Goal: Task Accomplishment & Management: Manage account settings

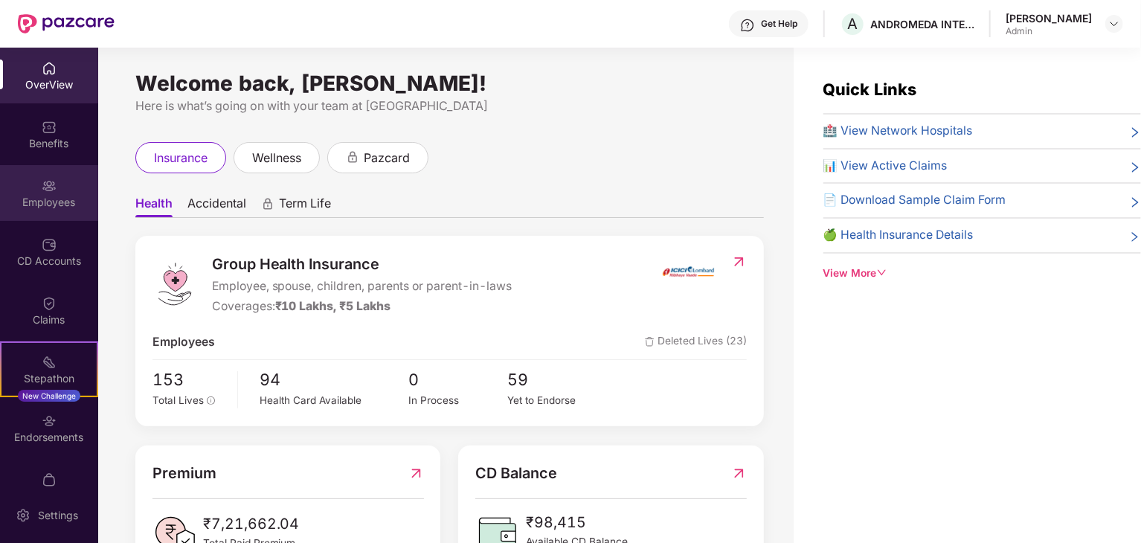
click at [55, 203] on div "Employees" at bounding box center [49, 202] width 98 height 15
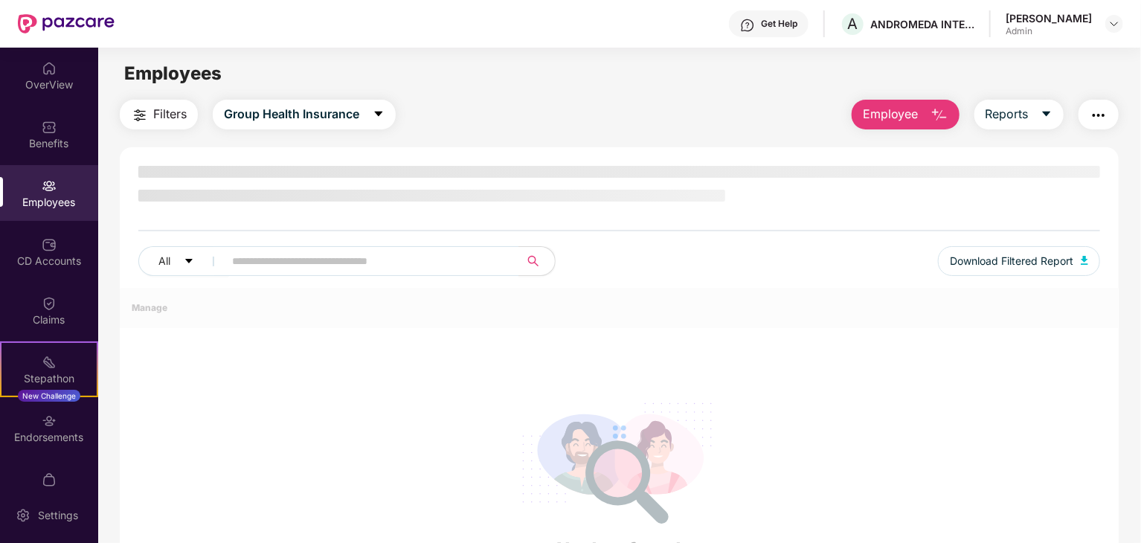
click at [57, 203] on div "Employees" at bounding box center [49, 202] width 98 height 15
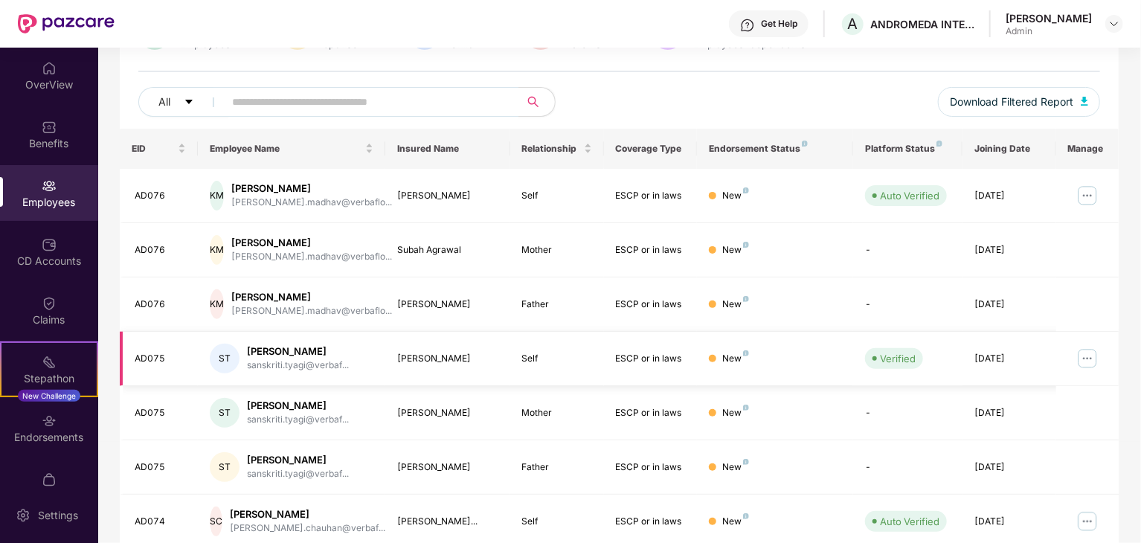
scroll to position [369, 0]
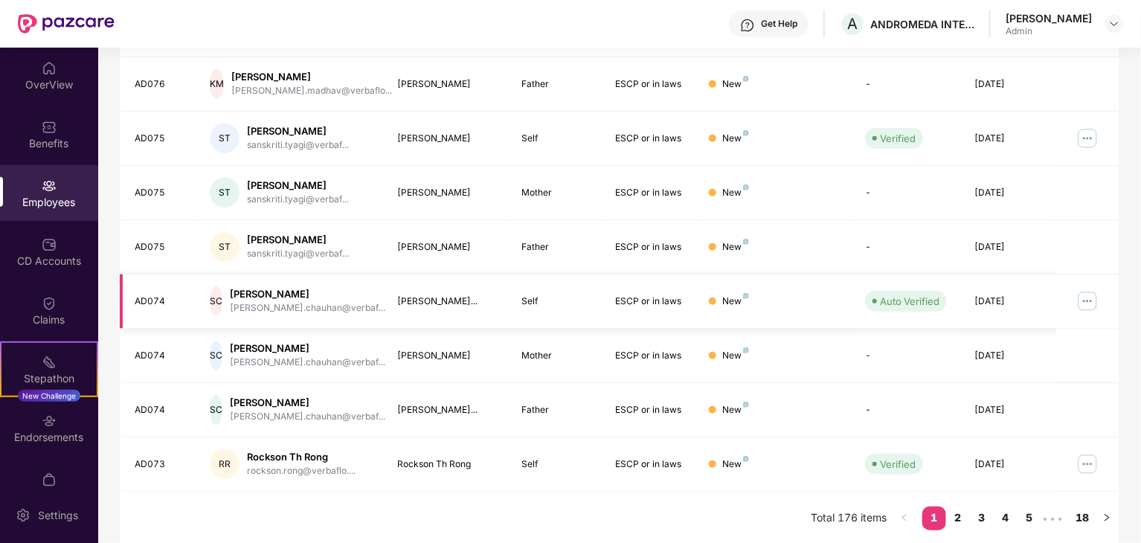
click at [1096, 290] on img at bounding box center [1088, 301] width 24 height 24
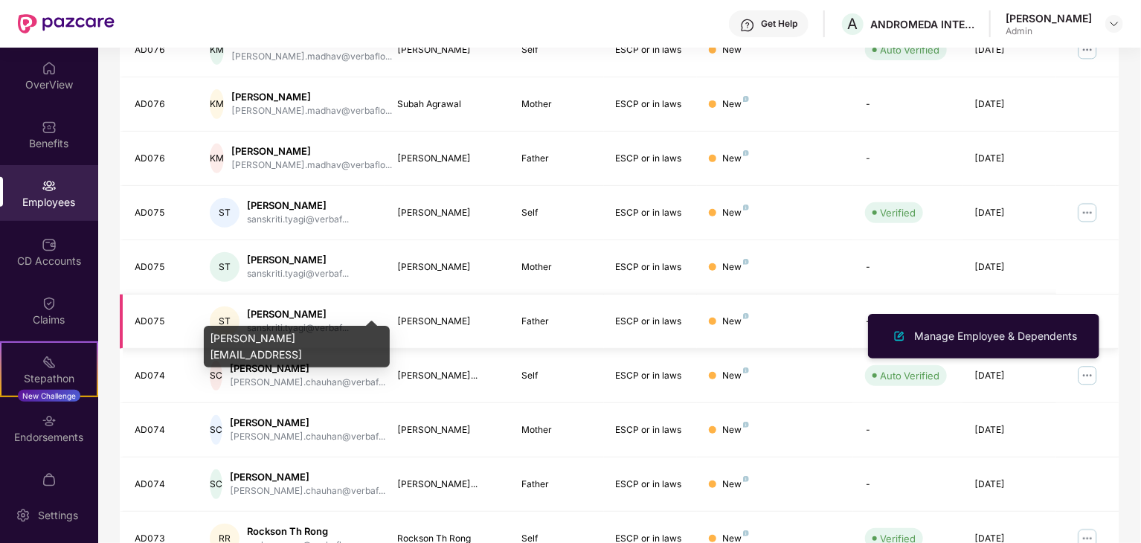
click at [277, 295] on td "ST [PERSON_NAME] sanskriti.tyagi@verbaf..." at bounding box center [291, 322] width 187 height 54
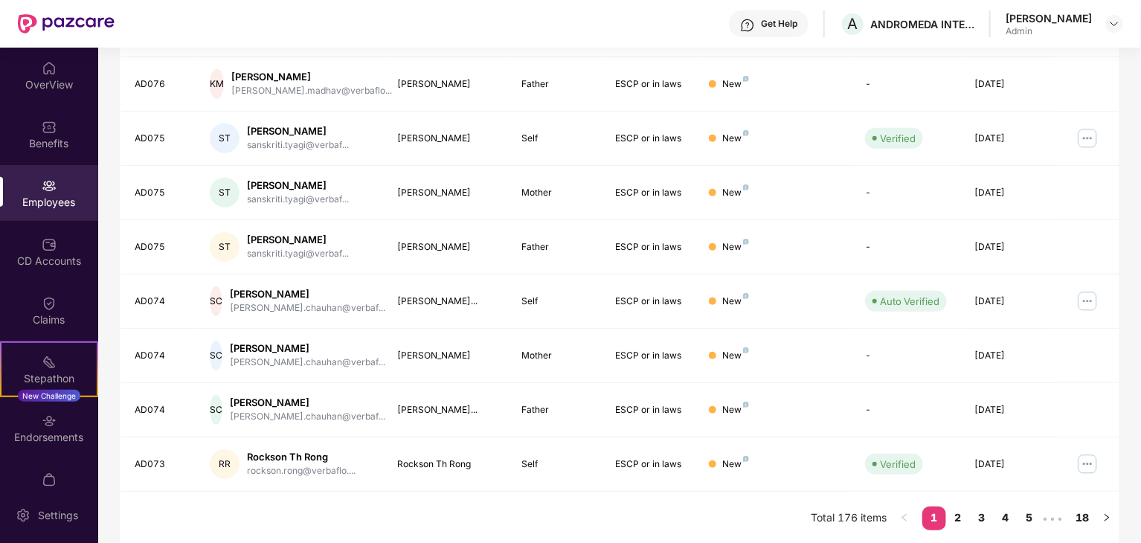
scroll to position [0, 0]
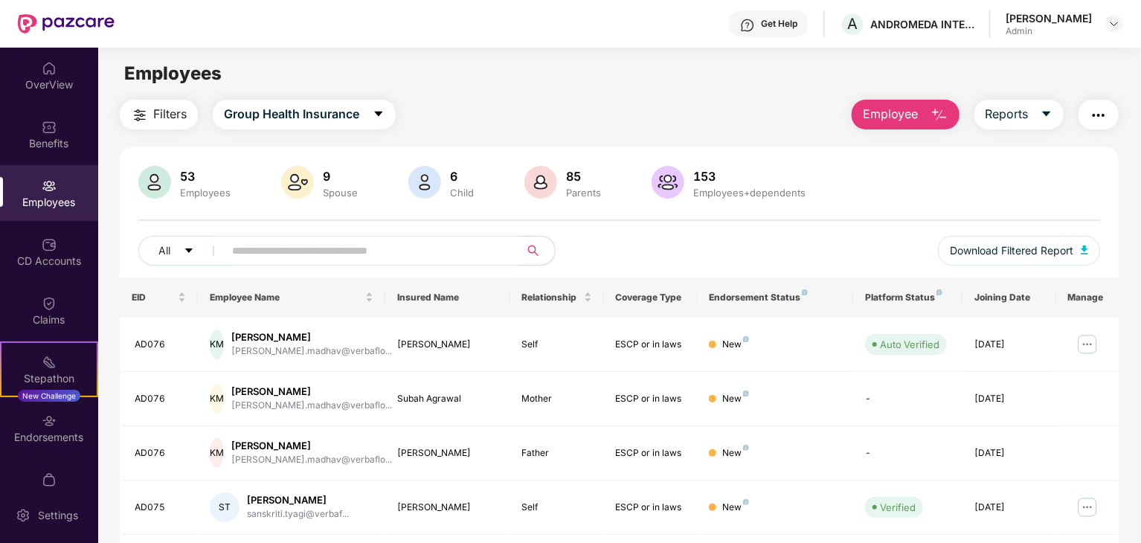
click at [907, 127] on button "Employee" at bounding box center [906, 115] width 108 height 30
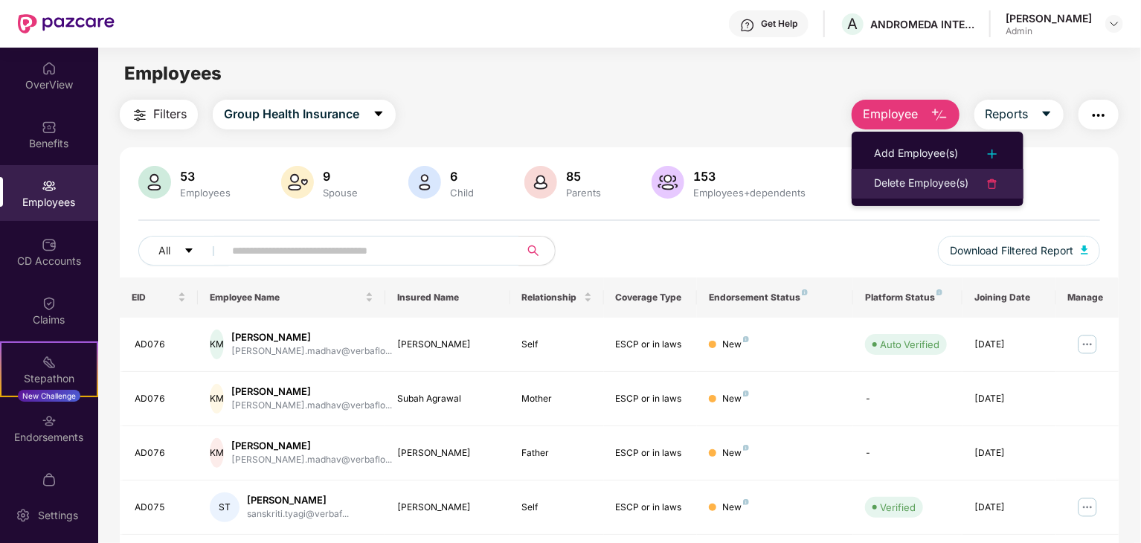
click at [945, 183] on div "Delete Employee(s)" at bounding box center [921, 184] width 94 height 18
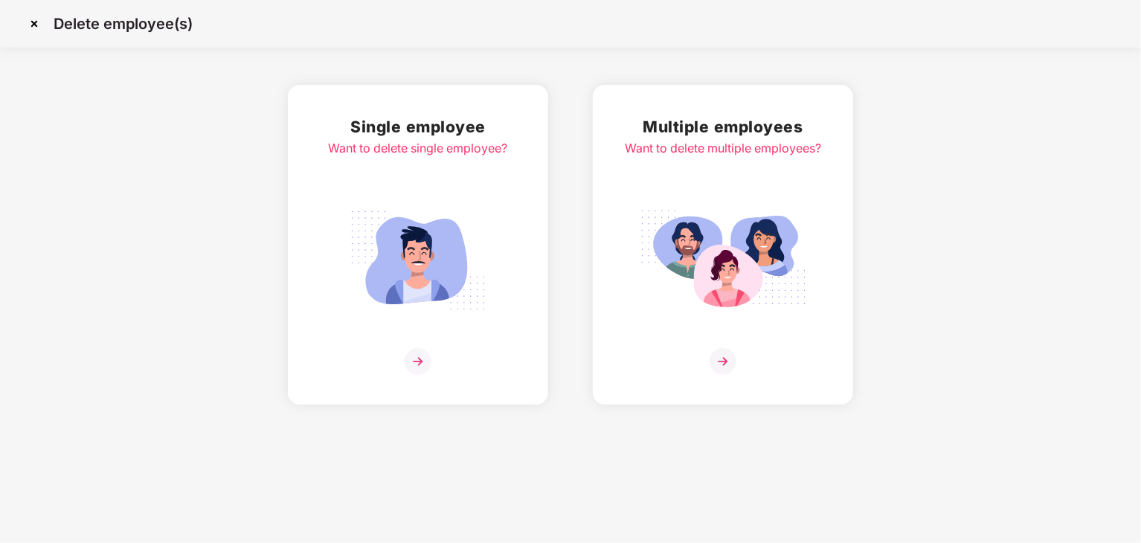
click at [460, 257] on img at bounding box center [418, 260] width 167 height 116
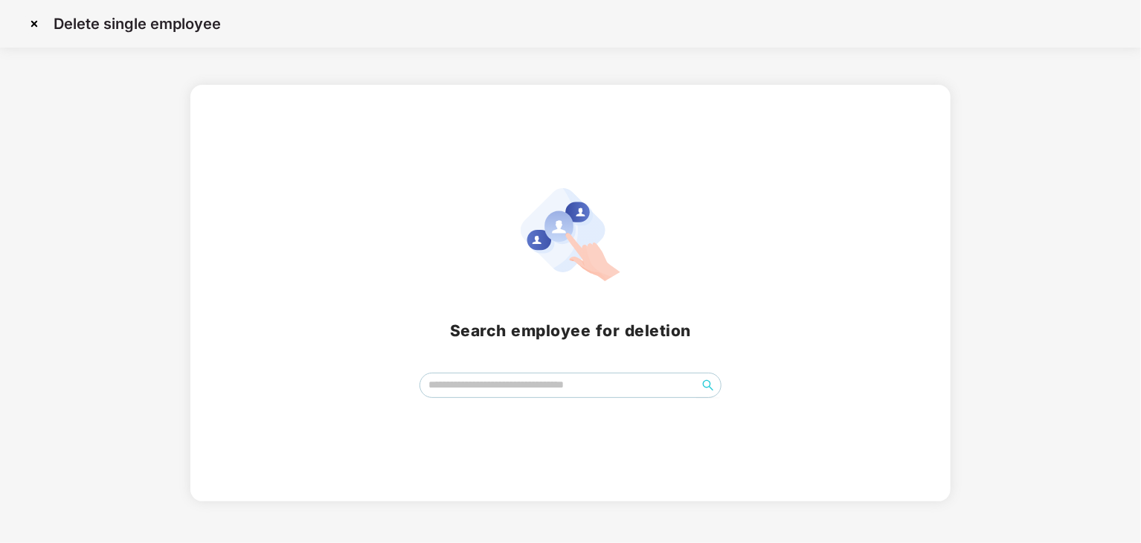
click at [585, 347] on div "Search employee for deletion" at bounding box center [570, 293] width 725 height 210
click at [567, 361] on div "Search employee for deletion" at bounding box center [570, 293] width 725 height 210
click at [552, 385] on input "search" at bounding box center [558, 384] width 277 height 22
type input "**"
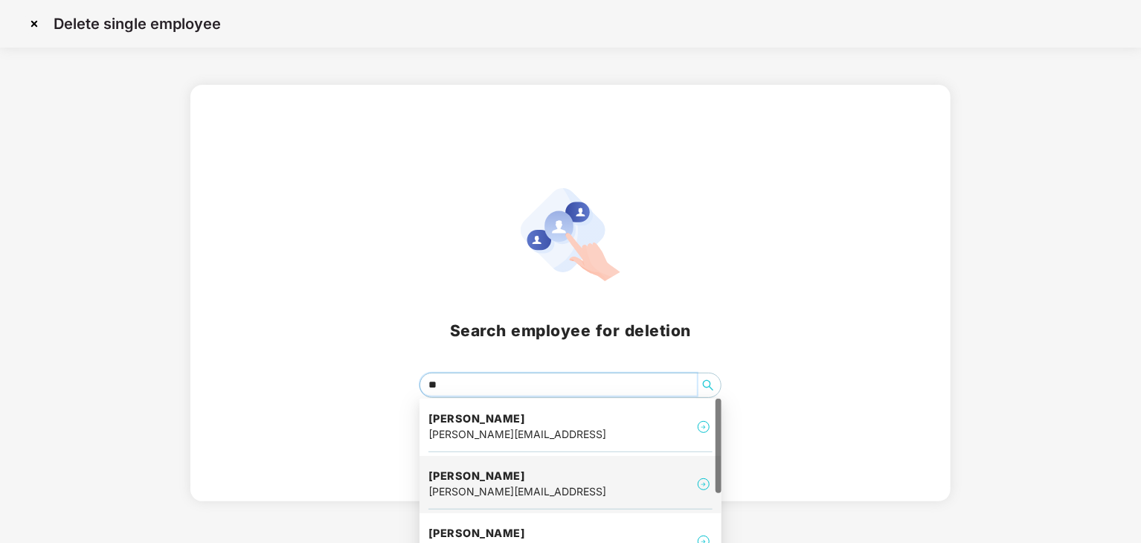
click at [513, 489] on div "[PERSON_NAME][EMAIL_ADDRESS]" at bounding box center [517, 491] width 178 height 16
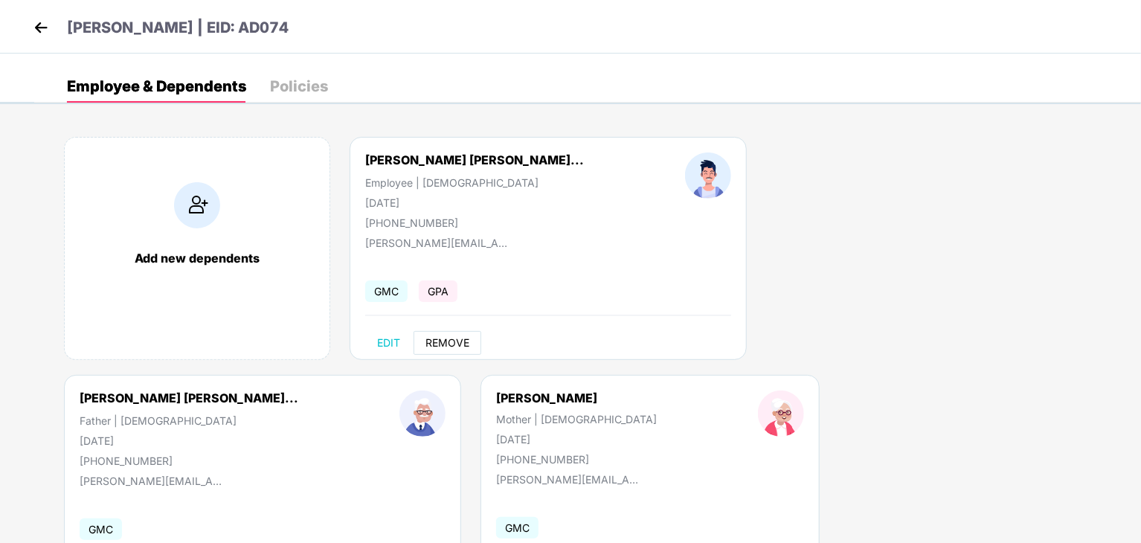
click at [449, 341] on span "REMOVE" at bounding box center [447, 343] width 44 height 12
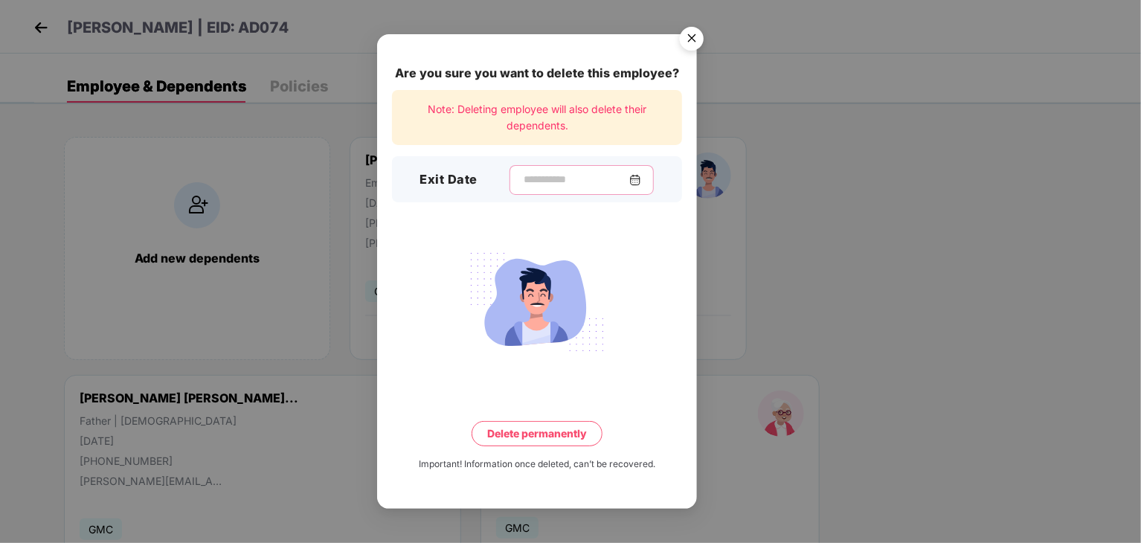
click at [554, 184] on input at bounding box center [575, 180] width 107 height 16
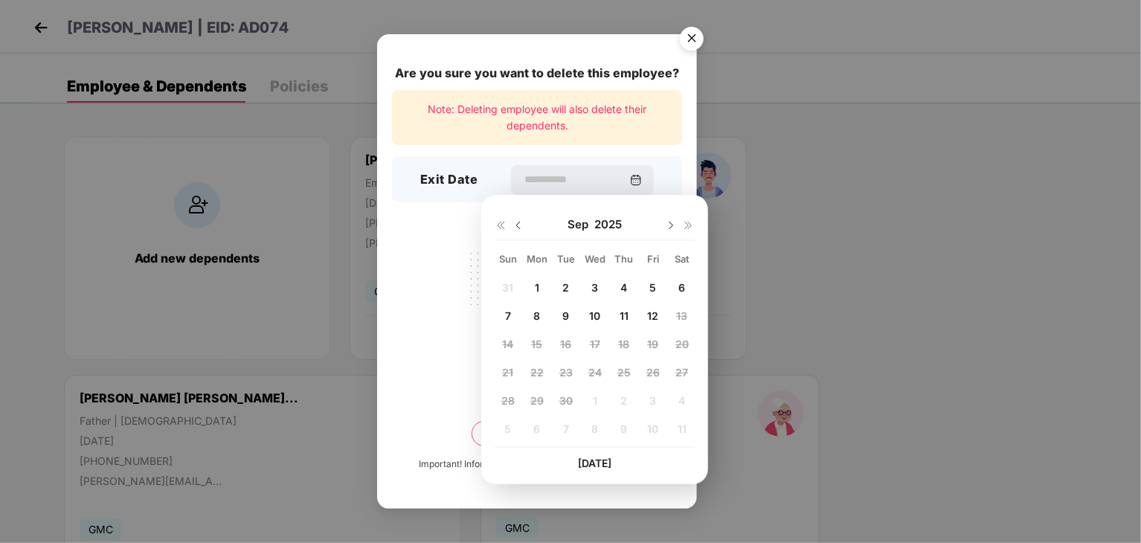
click at [650, 314] on span "12" at bounding box center [652, 315] width 11 height 13
type input "**********"
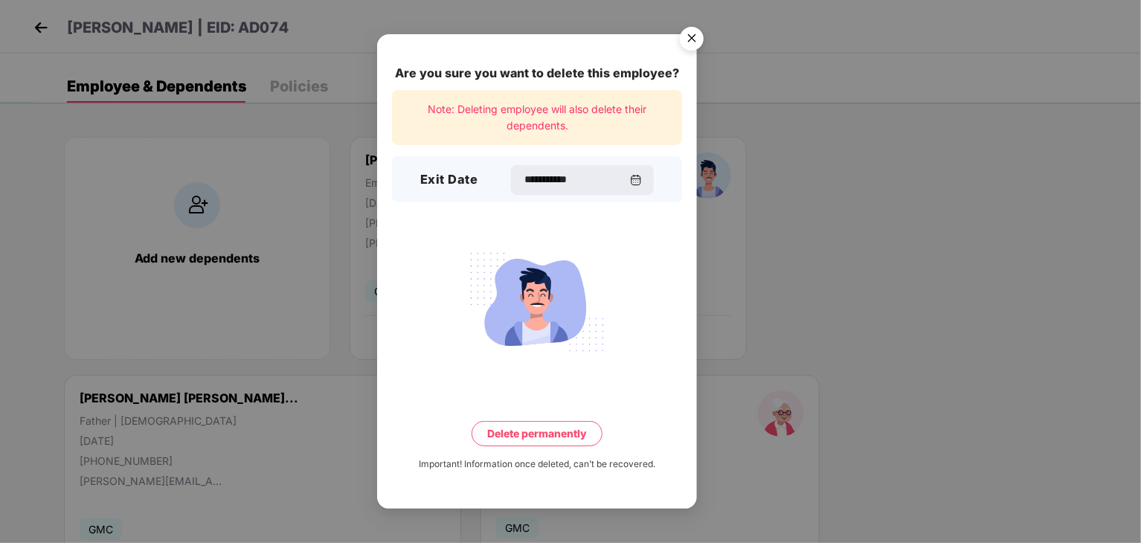
click at [570, 432] on button "Delete permanently" at bounding box center [537, 433] width 131 height 25
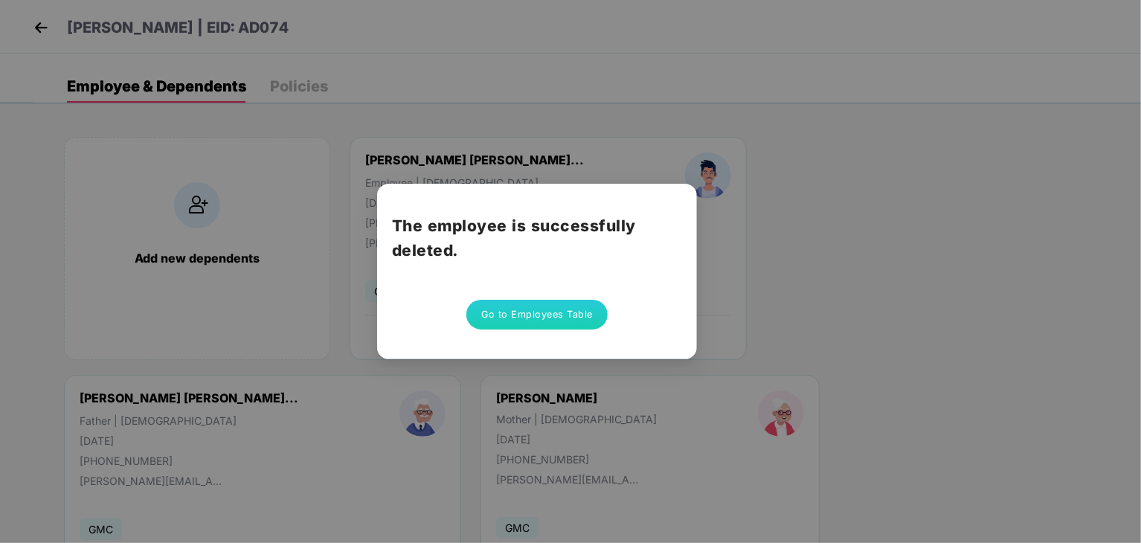
drag, startPoint x: 541, startPoint y: 428, endPoint x: 543, endPoint y: 415, distance: 13.5
click at [542, 428] on div "The employee is successfully deleted. Go to Employees Table" at bounding box center [570, 271] width 1141 height 543
click at [555, 313] on button "Go to Employees Table" at bounding box center [536, 315] width 141 height 30
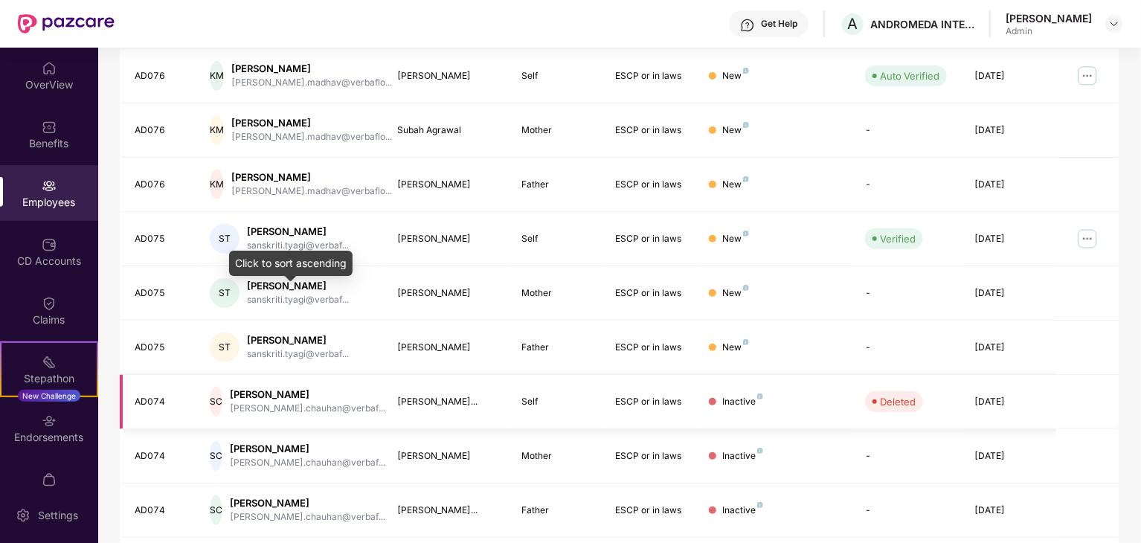
scroll to position [369, 0]
